Goal: Task Accomplishment & Management: Manage account settings

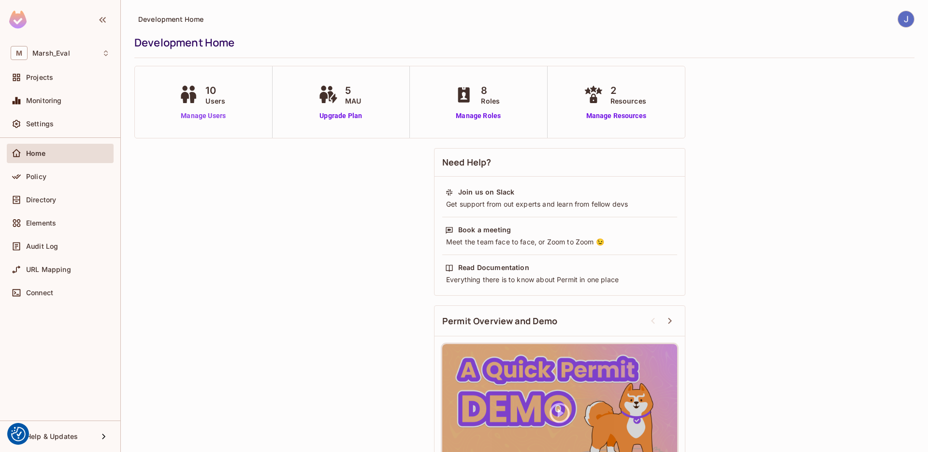
click at [191, 120] on link "Manage Users" at bounding box center [204, 116] width 54 height 10
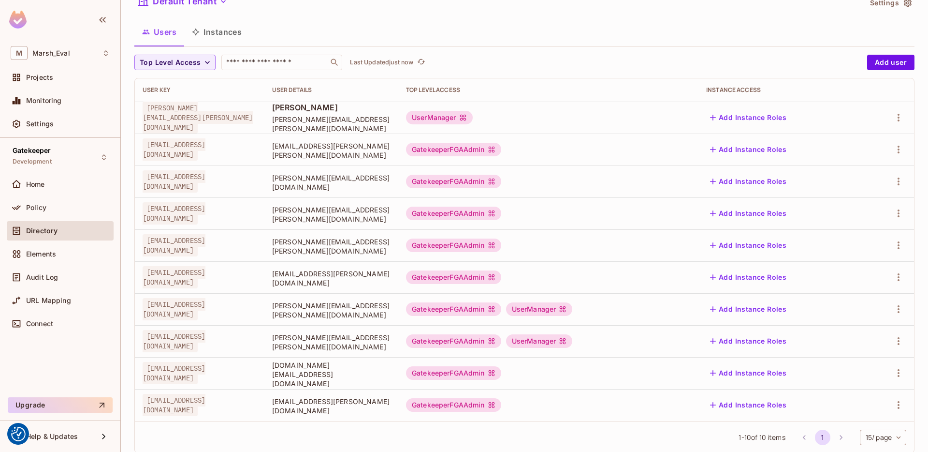
scroll to position [64, 0]
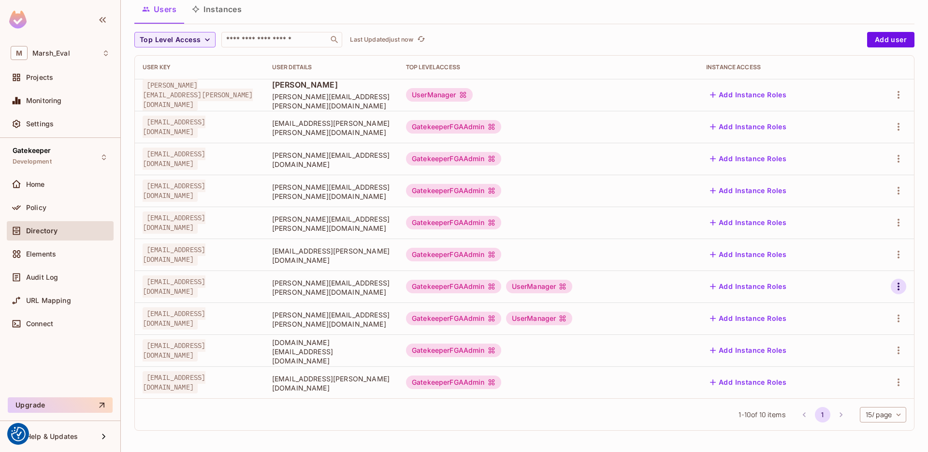
click at [898, 289] on icon "button" at bounding box center [899, 286] width 2 height 8
click at [867, 327] on div "Edit Attributes" at bounding box center [858, 330] width 48 height 10
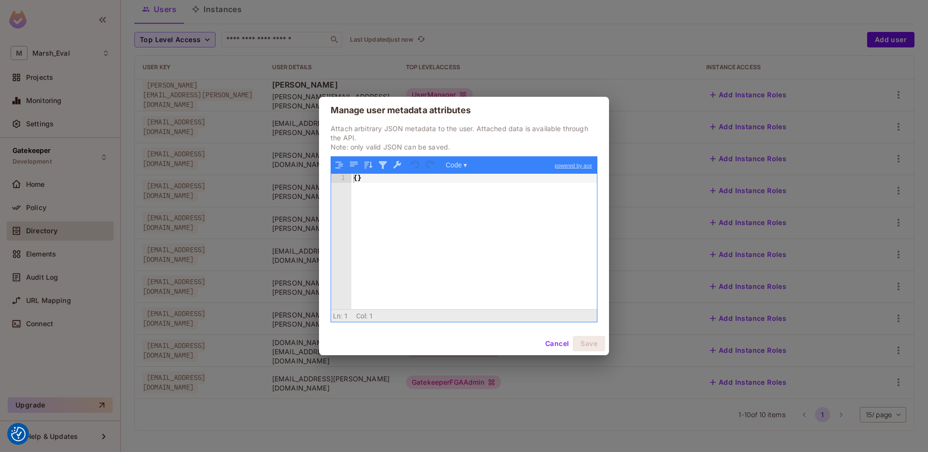
click at [550, 341] on button "Cancel" at bounding box center [557, 343] width 31 height 15
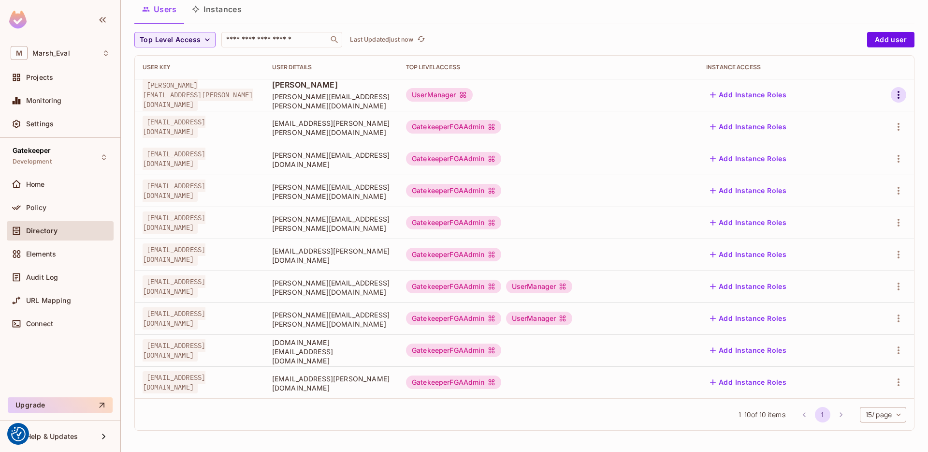
click at [898, 93] on button "button" at bounding box center [898, 94] width 15 height 15
click at [841, 142] on div "Edit Attributes" at bounding box center [858, 138] width 48 height 10
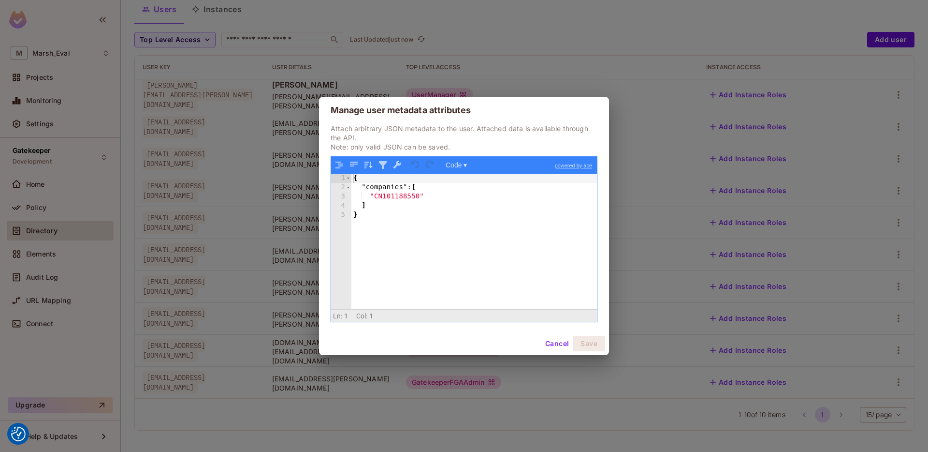
click at [550, 343] on button "Cancel" at bounding box center [557, 343] width 31 height 15
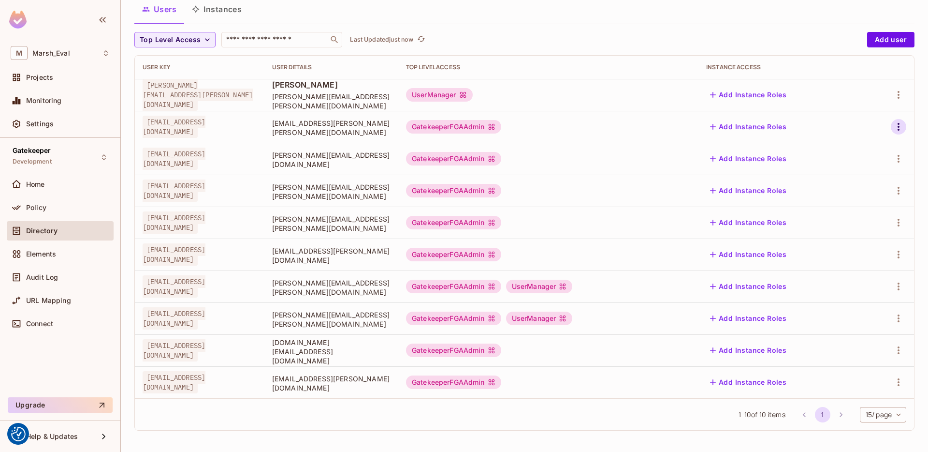
click at [893, 124] on icon "button" at bounding box center [899, 127] width 12 height 12
click at [861, 166] on div "Edit Attributes" at bounding box center [858, 170] width 48 height 10
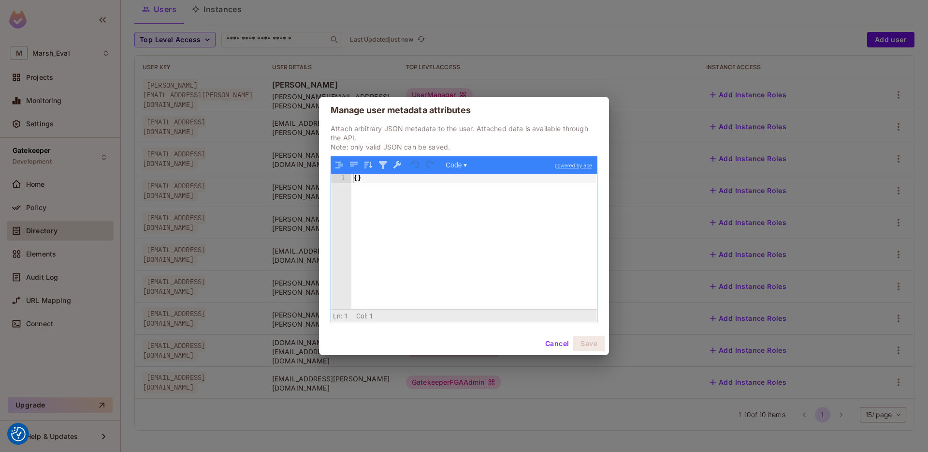
click at [548, 339] on button "Cancel" at bounding box center [557, 343] width 31 height 15
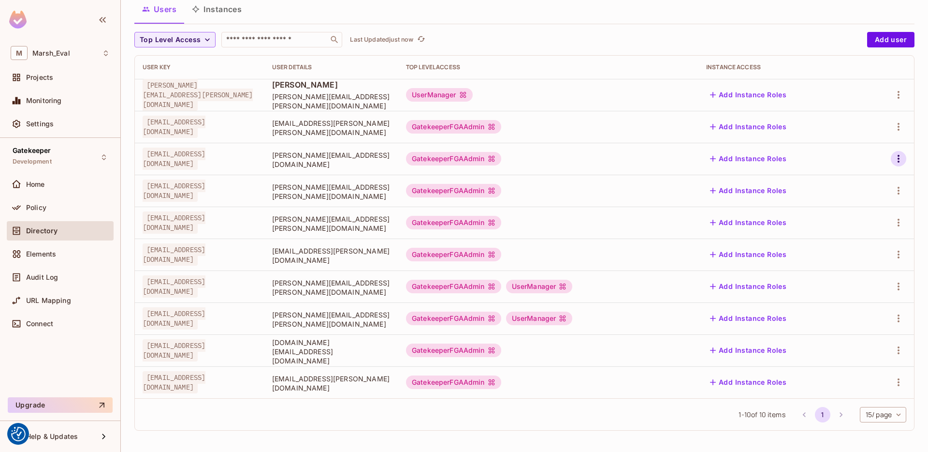
click at [893, 161] on icon "button" at bounding box center [899, 159] width 12 height 12
click at [847, 196] on span "Edit Attributes" at bounding box center [858, 201] width 54 height 15
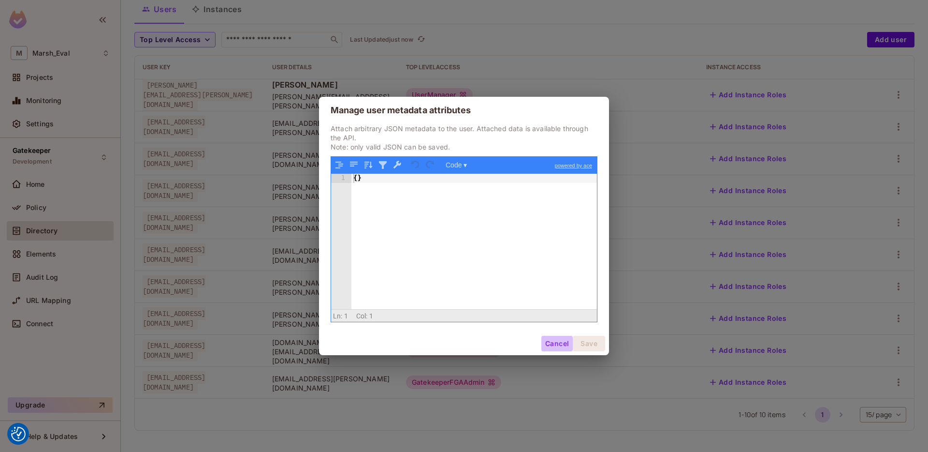
click at [545, 341] on button "Cancel" at bounding box center [557, 343] width 31 height 15
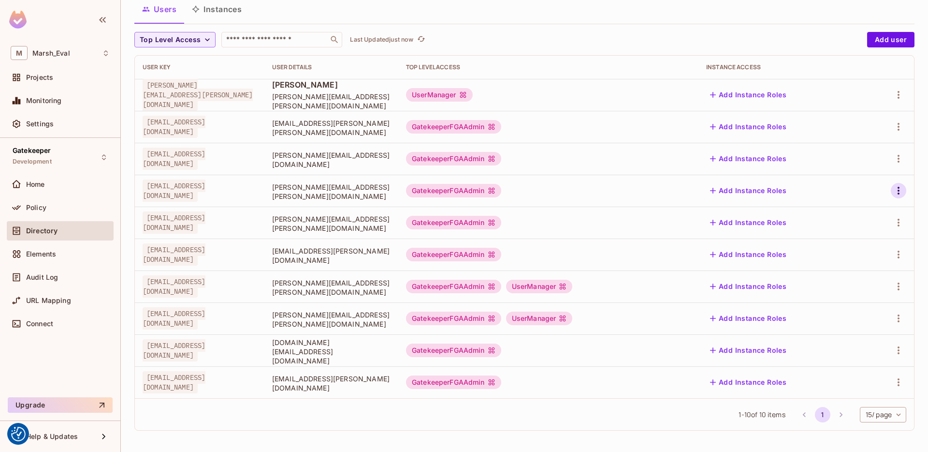
click at [891, 192] on button "button" at bounding box center [898, 190] width 15 height 15
click at [820, 234] on icon at bounding box center [821, 234] width 12 height 12
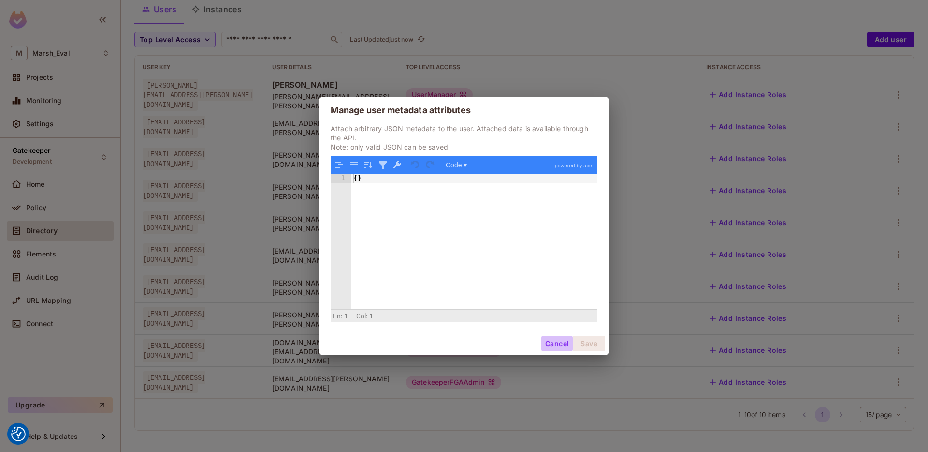
click at [550, 344] on button "Cancel" at bounding box center [557, 343] width 31 height 15
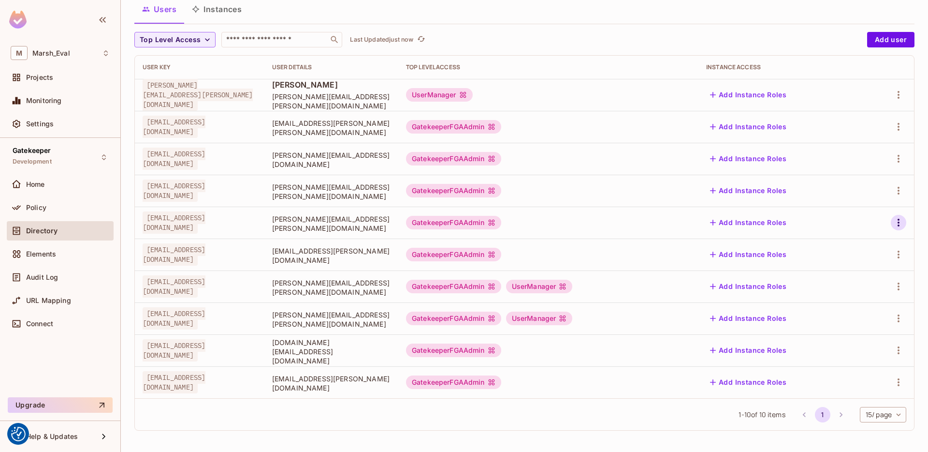
click at [893, 223] on icon "button" at bounding box center [899, 223] width 12 height 12
click at [820, 261] on icon at bounding box center [821, 266] width 12 height 12
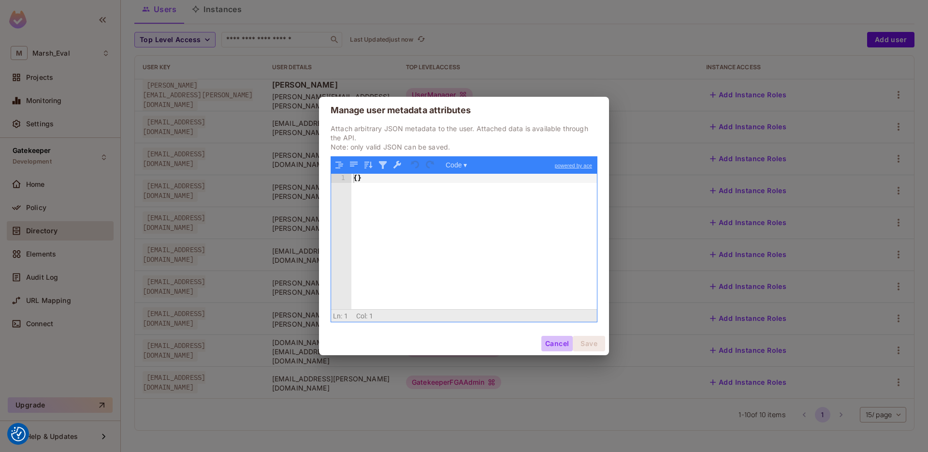
click at [560, 343] on button "Cancel" at bounding box center [557, 343] width 31 height 15
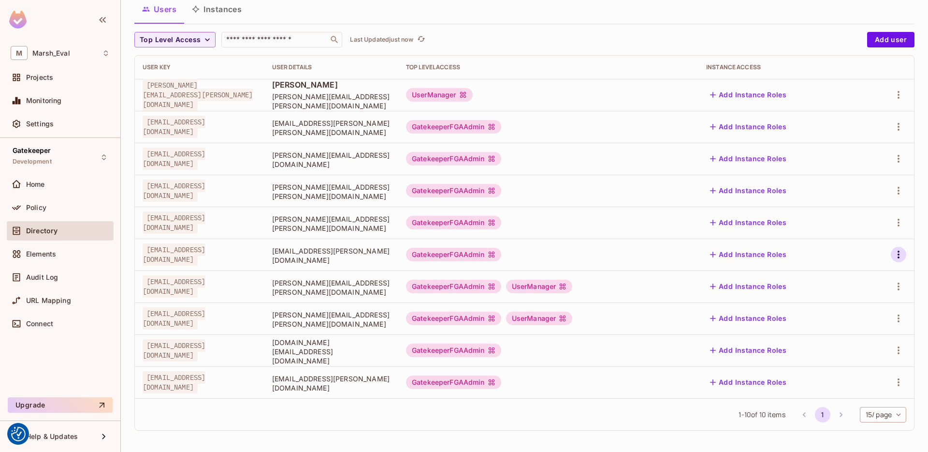
click at [898, 258] on icon "button" at bounding box center [899, 255] width 2 height 8
click at [811, 299] on li "Edit Attributes" at bounding box center [850, 297] width 86 height 21
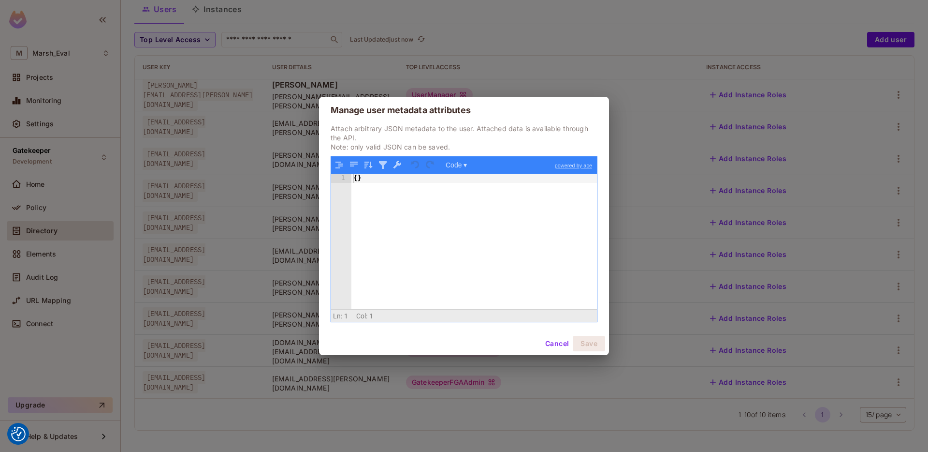
click at [557, 335] on div "Cancel Save" at bounding box center [464, 343] width 290 height 23
click at [557, 339] on button "Cancel" at bounding box center [557, 343] width 31 height 15
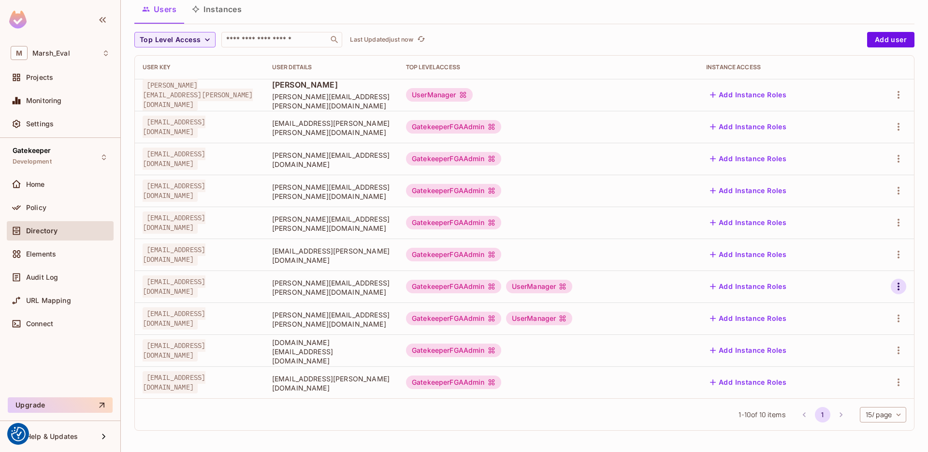
click at [891, 287] on button "button" at bounding box center [898, 286] width 15 height 15
click at [825, 330] on icon at bounding box center [820, 329] width 9 height 9
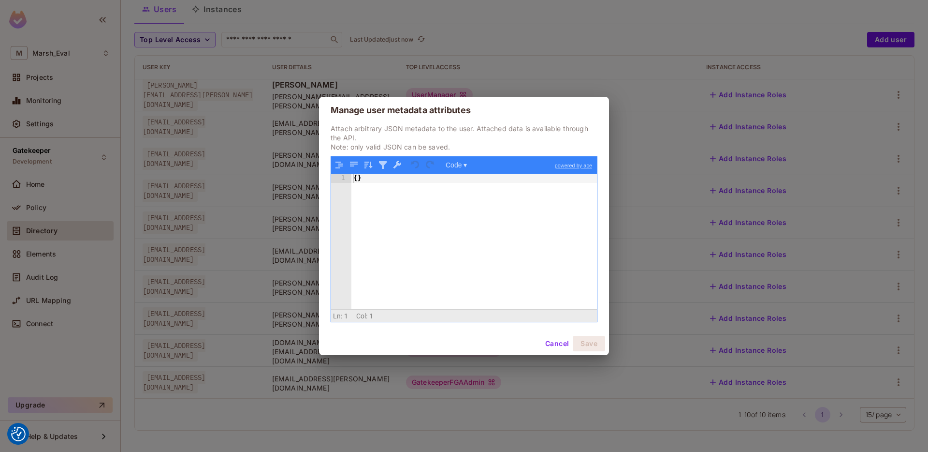
click at [565, 336] on button "Cancel" at bounding box center [557, 343] width 31 height 15
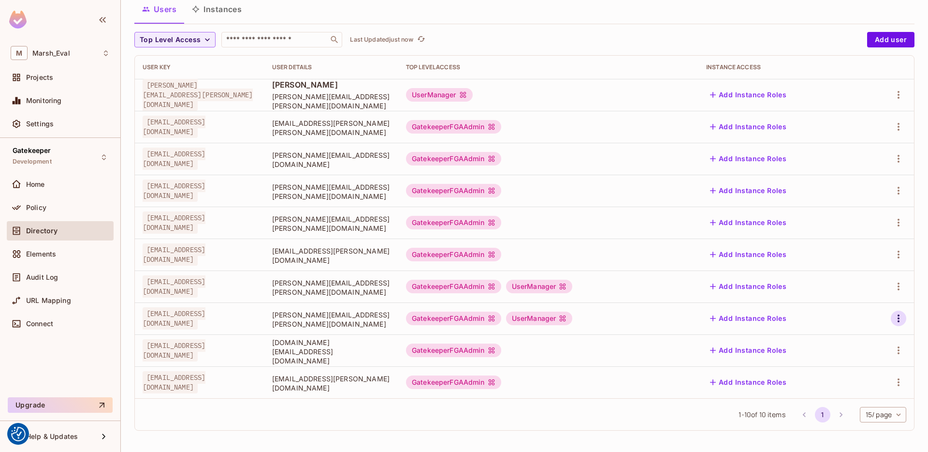
click at [893, 313] on icon "button" at bounding box center [899, 318] width 12 height 12
click at [832, 354] on span "Edit Attributes" at bounding box center [858, 361] width 54 height 15
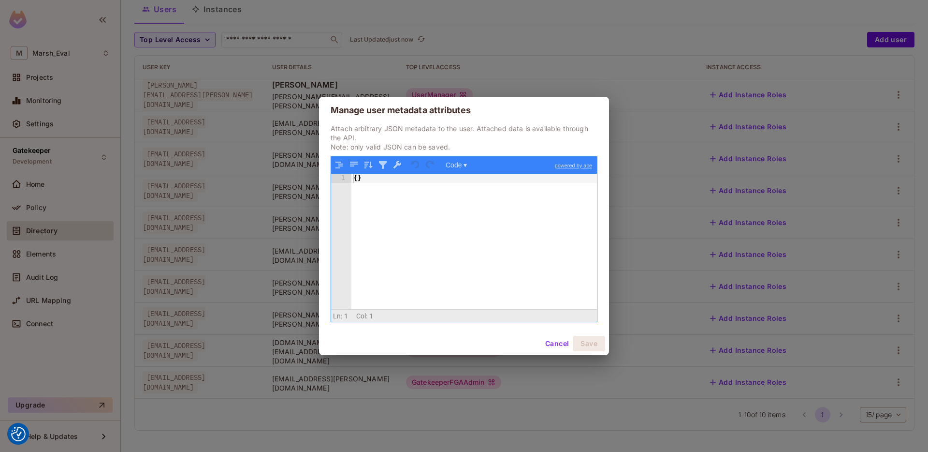
click at [557, 344] on button "Cancel" at bounding box center [557, 343] width 31 height 15
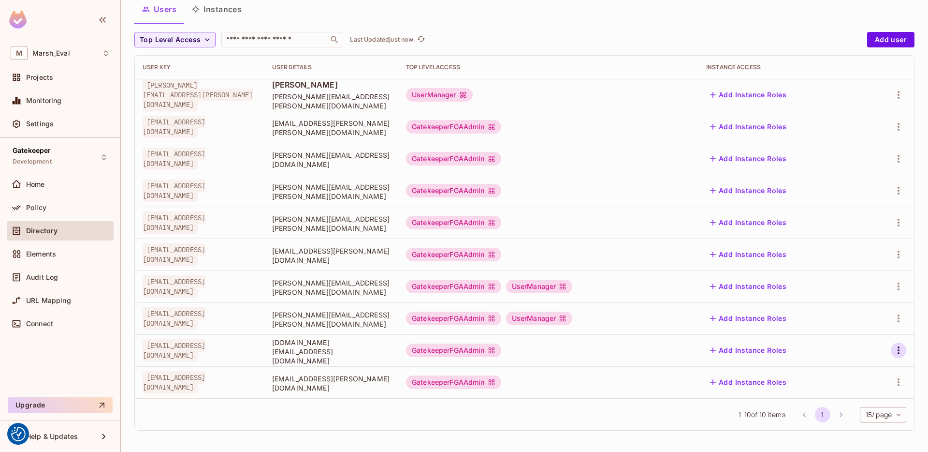
click at [896, 347] on icon "button" at bounding box center [899, 350] width 12 height 12
click at [830, 391] on div "Edit Attributes" at bounding box center [850, 393] width 70 height 15
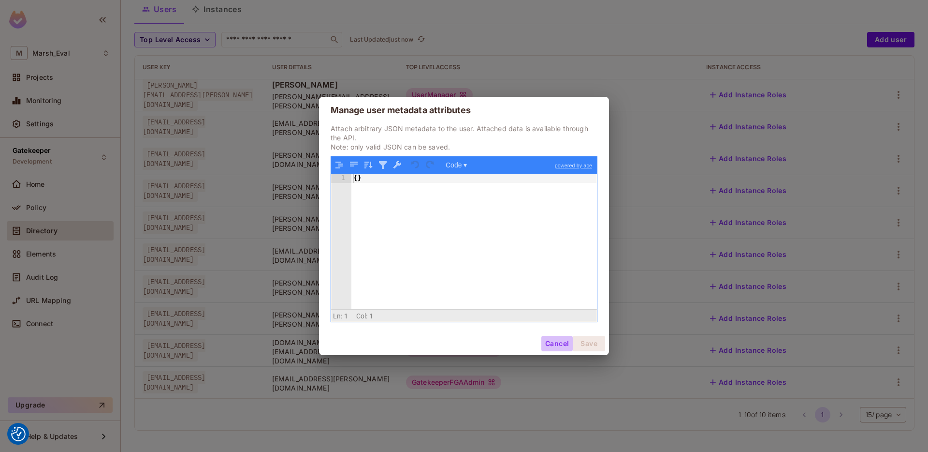
click at [545, 349] on button "Cancel" at bounding box center [557, 343] width 31 height 15
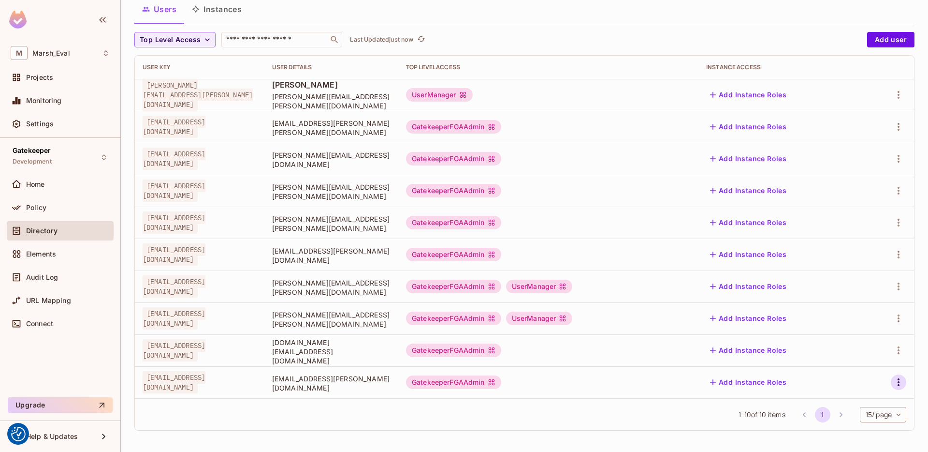
click at [893, 386] on icon "button" at bounding box center [899, 382] width 12 height 12
click at [825, 403] on icon at bounding box center [821, 408] width 12 height 12
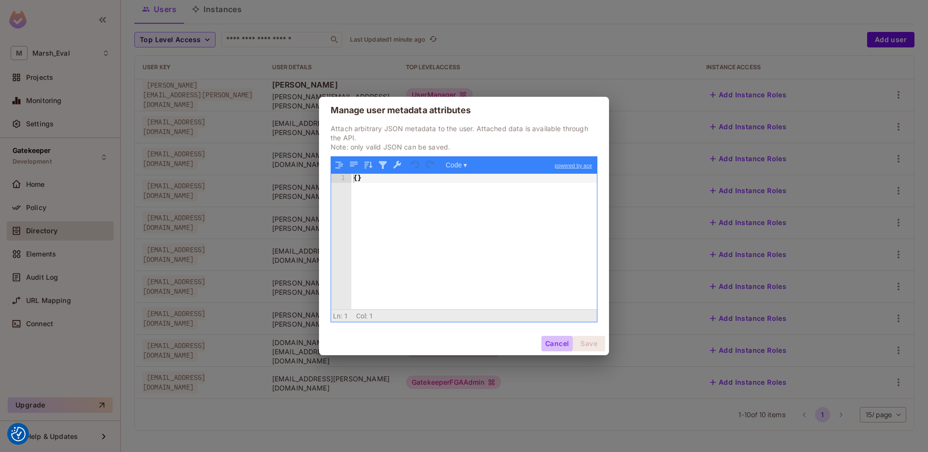
click at [555, 342] on button "Cancel" at bounding box center [557, 343] width 31 height 15
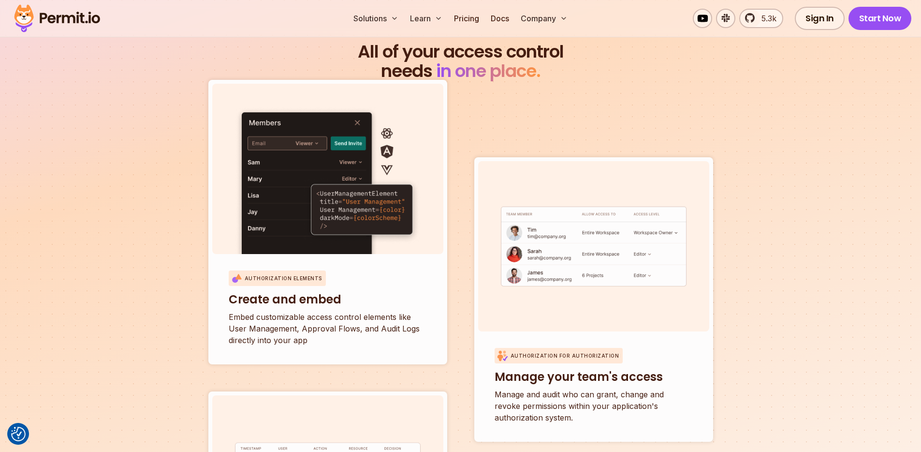
scroll to position [3415, 0]
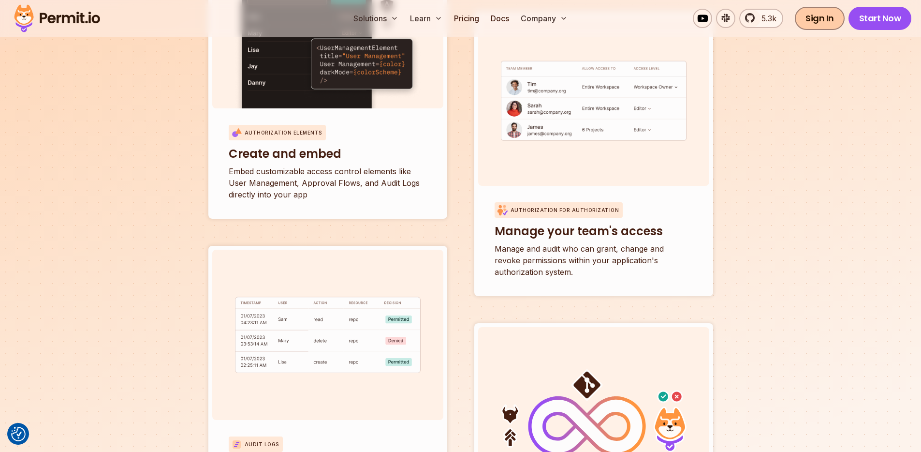
click at [815, 19] on link "Sign In" at bounding box center [820, 18] width 50 height 23
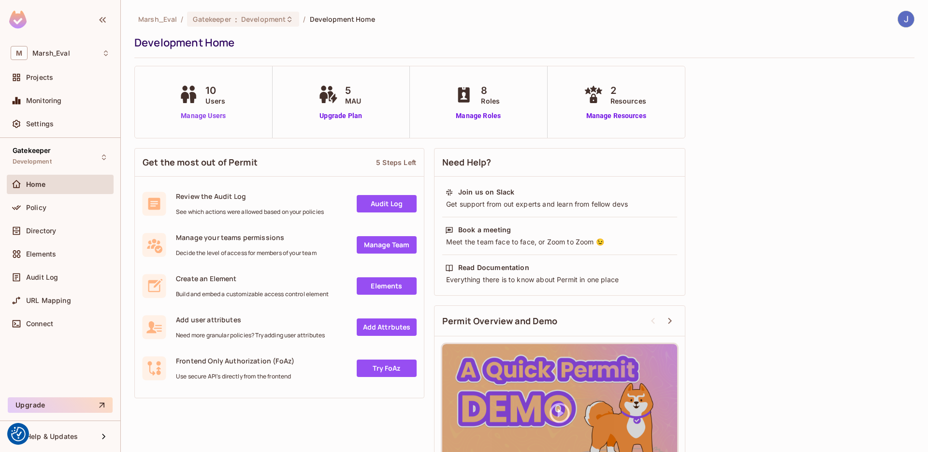
click at [191, 111] on link "Manage Users" at bounding box center [204, 116] width 54 height 10
